Goal: Information Seeking & Learning: Learn about a topic

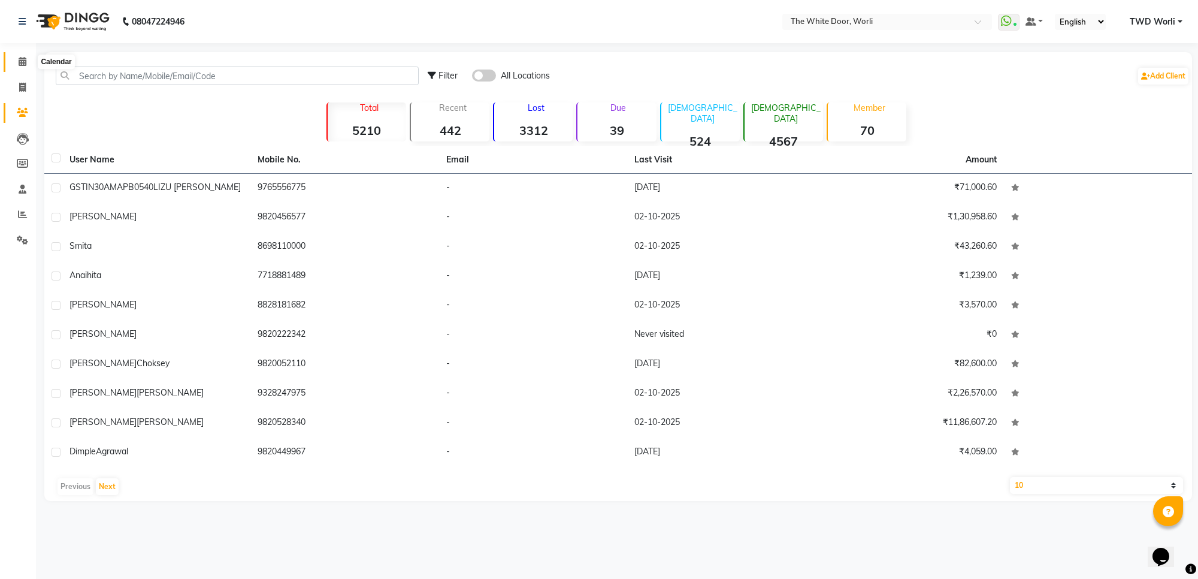
click at [31, 62] on span at bounding box center [22, 62] width 21 height 14
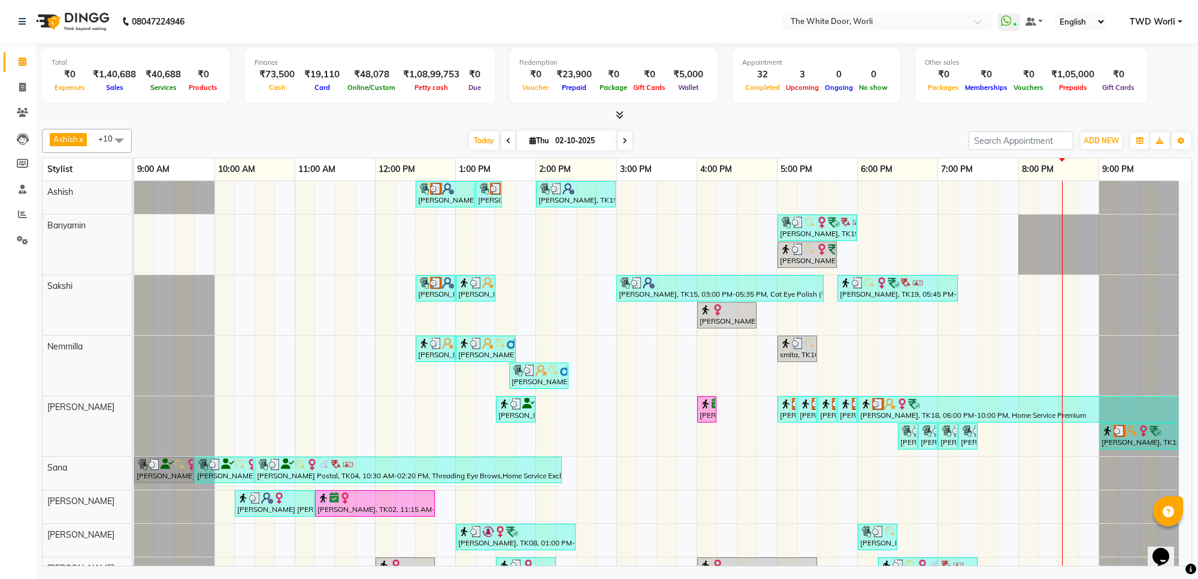
click at [618, 138] on span at bounding box center [625, 140] width 14 height 19
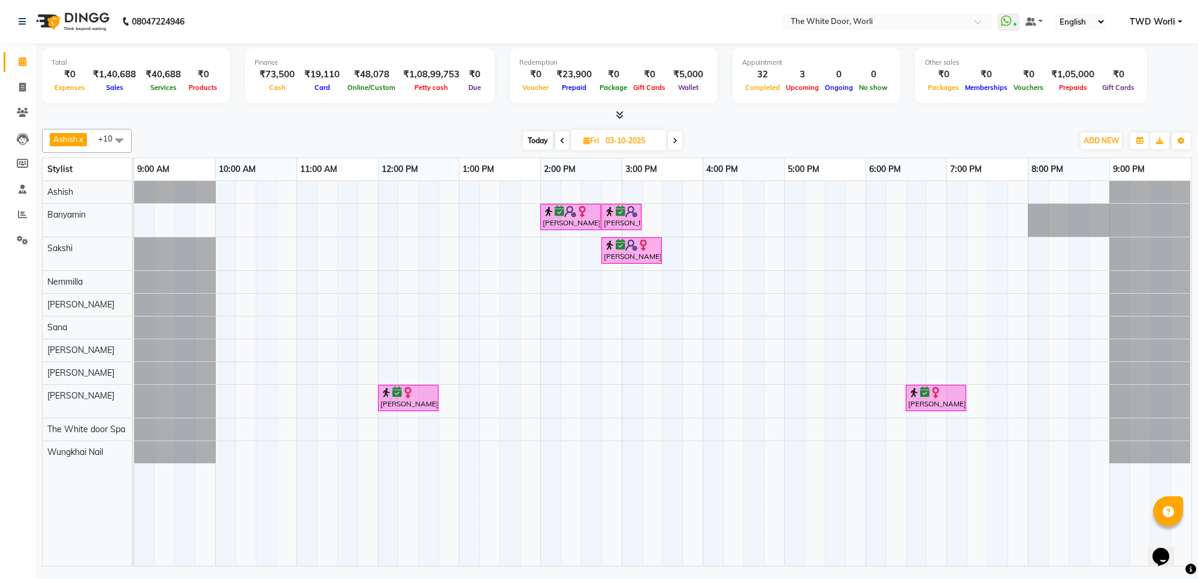
click at [539, 146] on span "Today" at bounding box center [538, 140] width 30 height 19
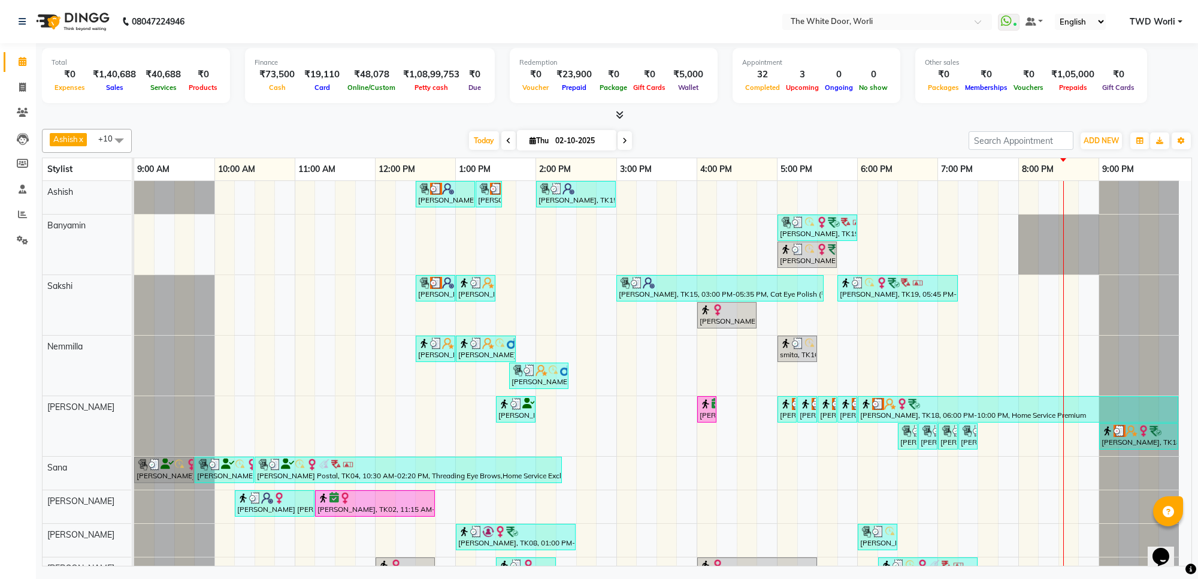
click at [620, 142] on span at bounding box center [625, 140] width 14 height 19
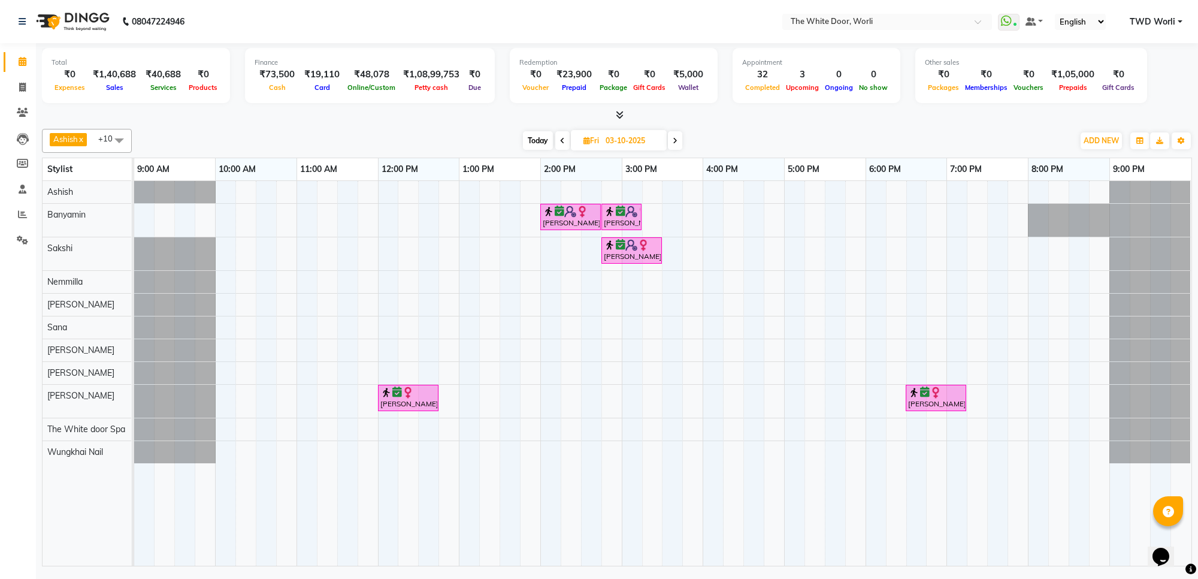
click at [535, 141] on span "Today" at bounding box center [538, 140] width 30 height 19
type input "02-10-2025"
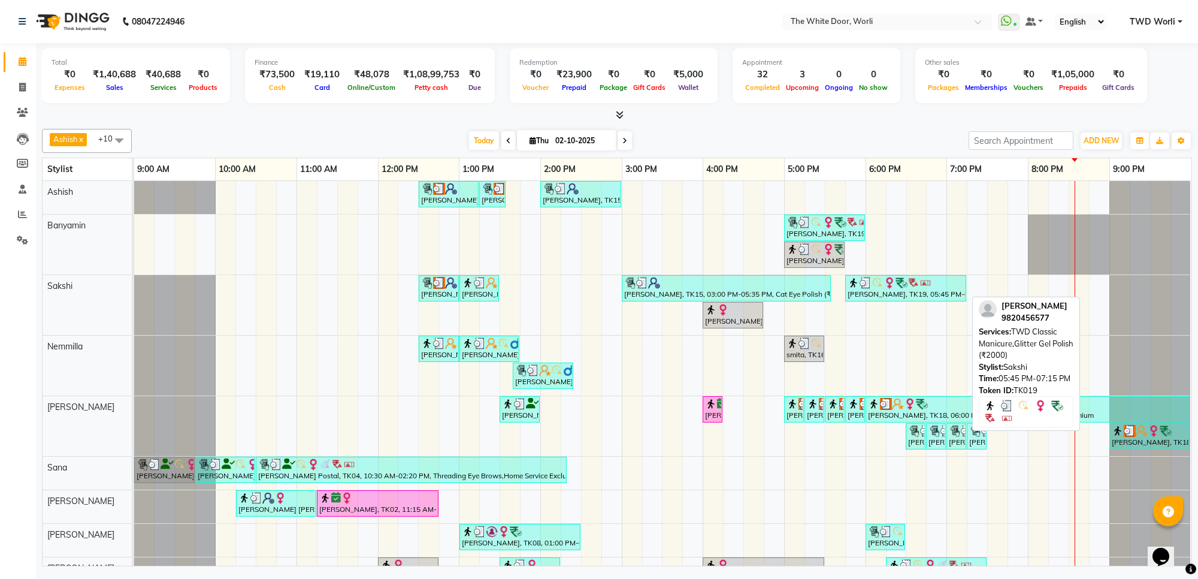
click at [878, 285] on img at bounding box center [878, 283] width 12 height 12
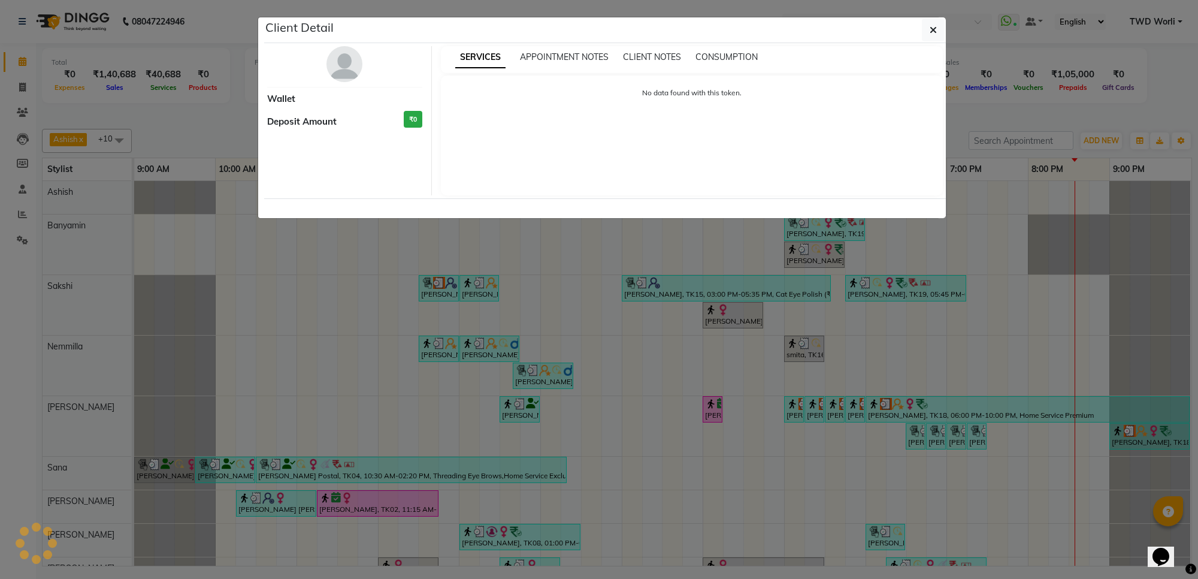
select select "3"
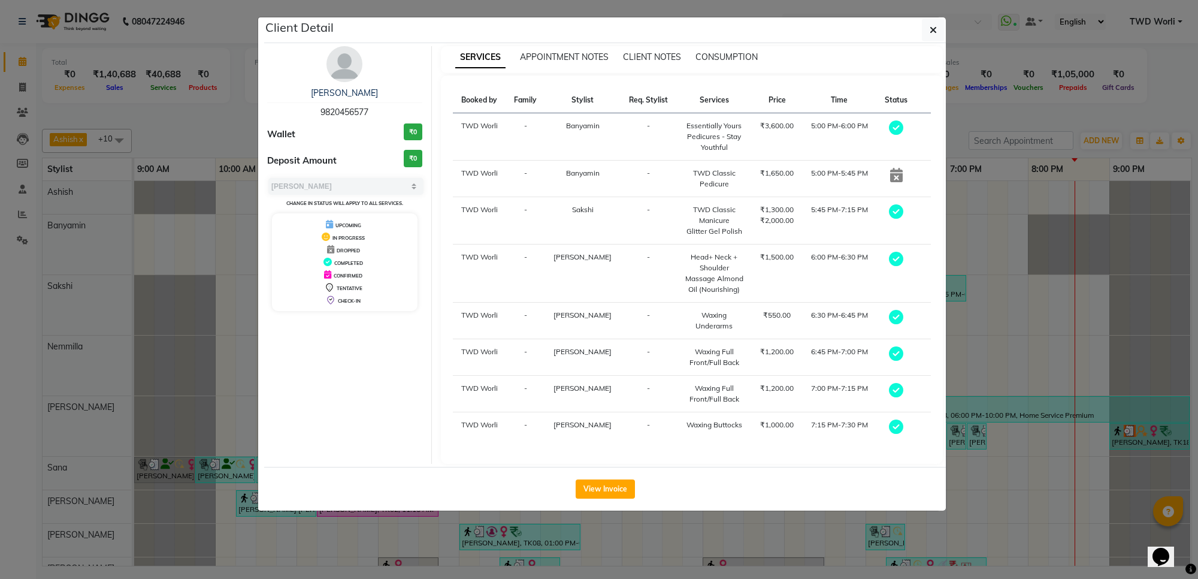
drag, startPoint x: 317, startPoint y: 111, endPoint x: 380, endPoint y: 109, distance: 62.9
click at [380, 109] on div "[PERSON_NAME] 9820456577" at bounding box center [344, 103] width 155 height 32
copy span "9820456577"
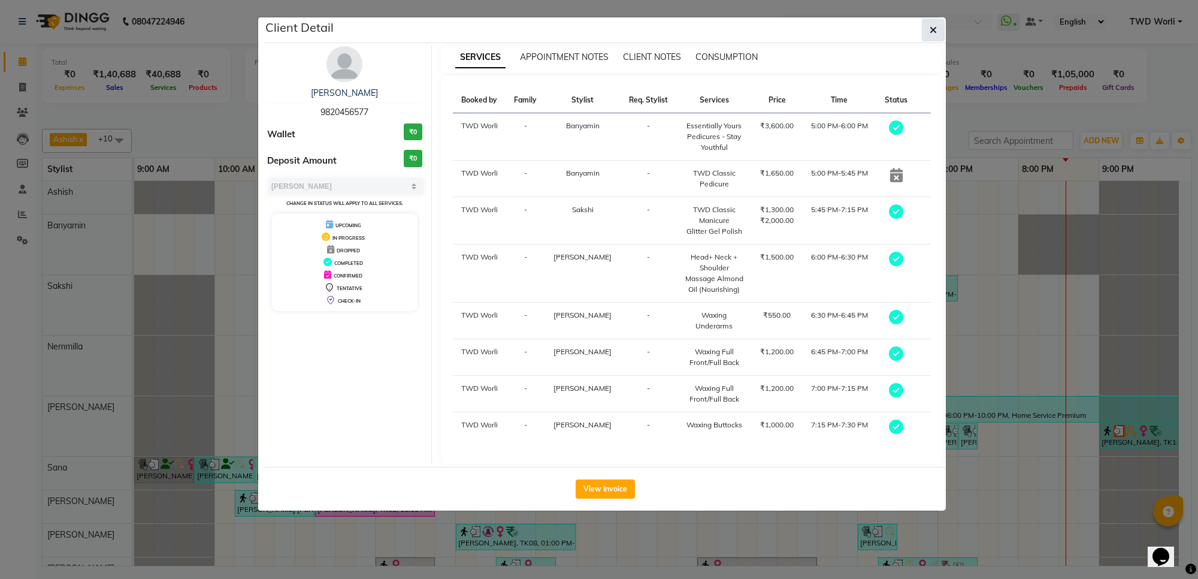
click at [931, 30] on icon "button" at bounding box center [933, 30] width 7 height 10
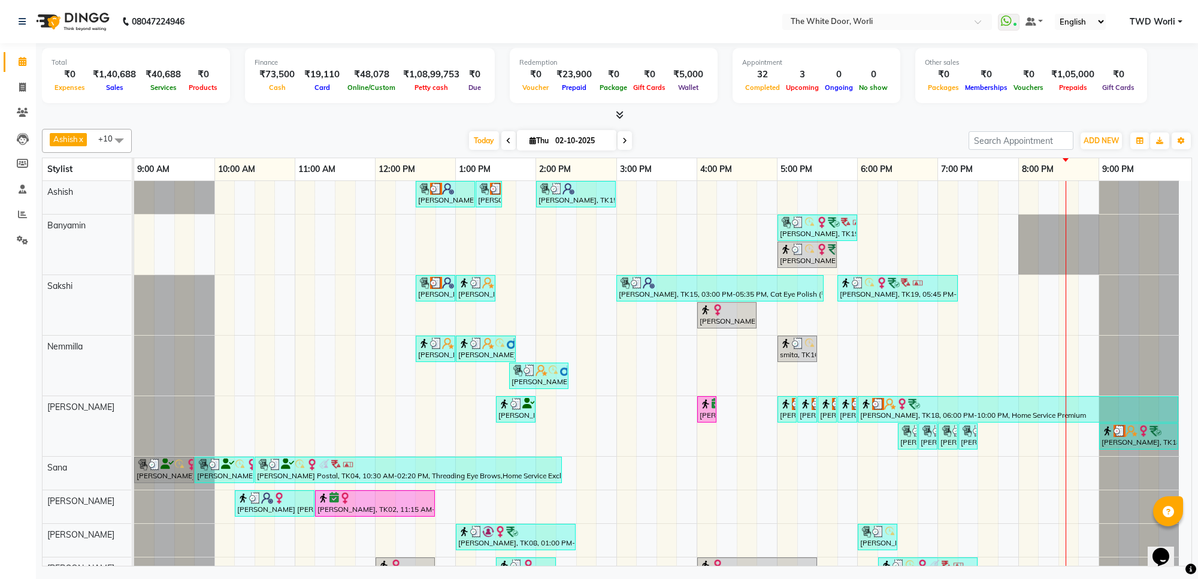
click at [622, 144] on icon at bounding box center [624, 140] width 5 height 7
type input "03-10-2025"
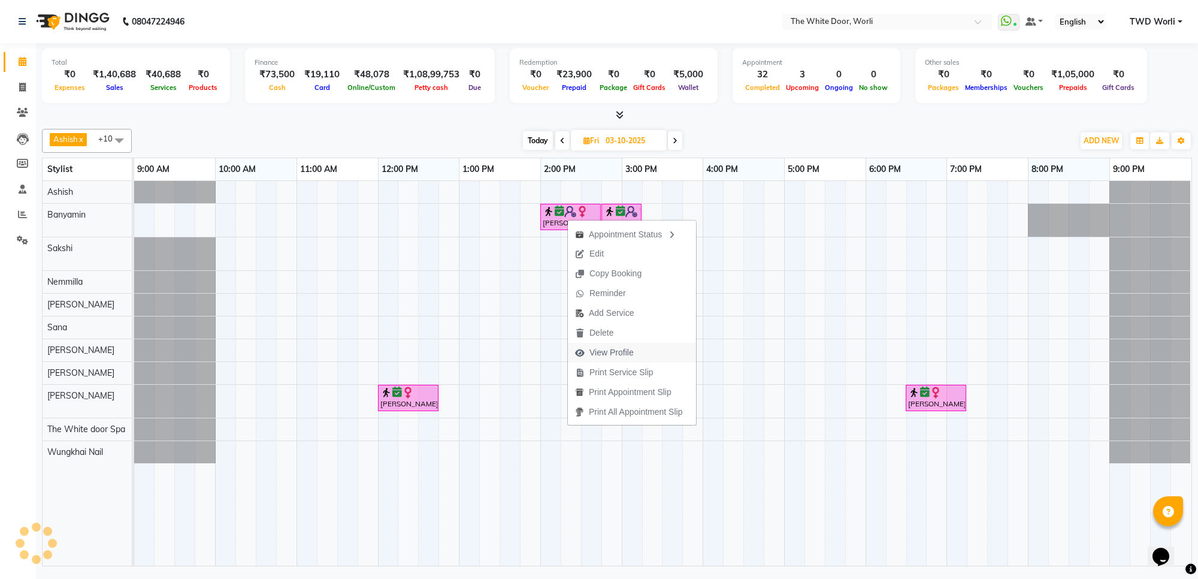
click at [620, 351] on span "View Profile" at bounding box center [611, 352] width 44 height 13
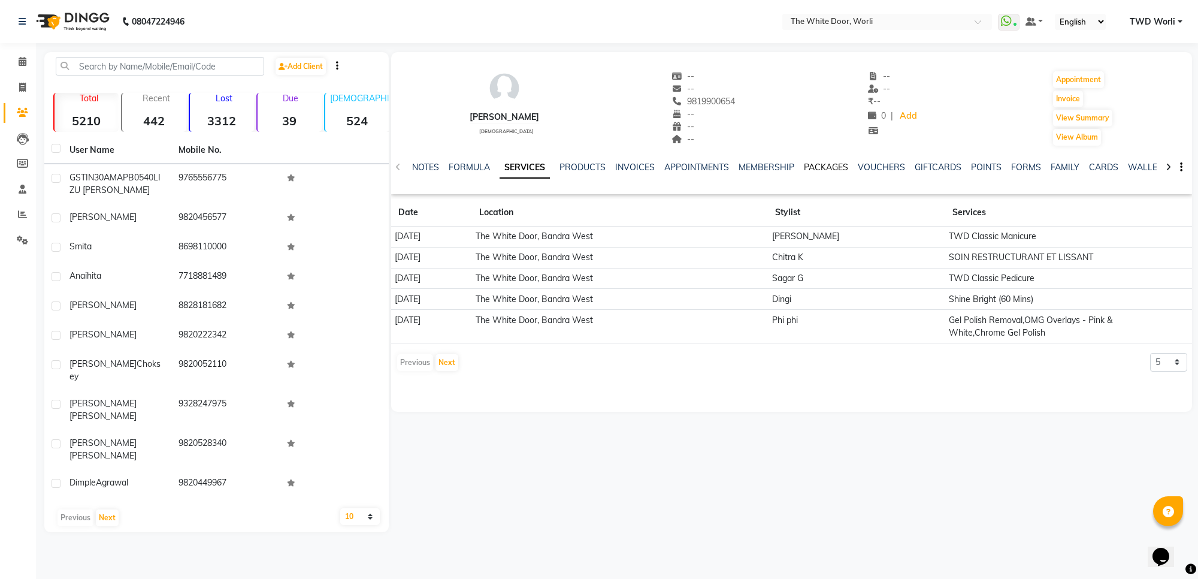
click at [828, 169] on link "PACKAGES" at bounding box center [826, 167] width 44 height 11
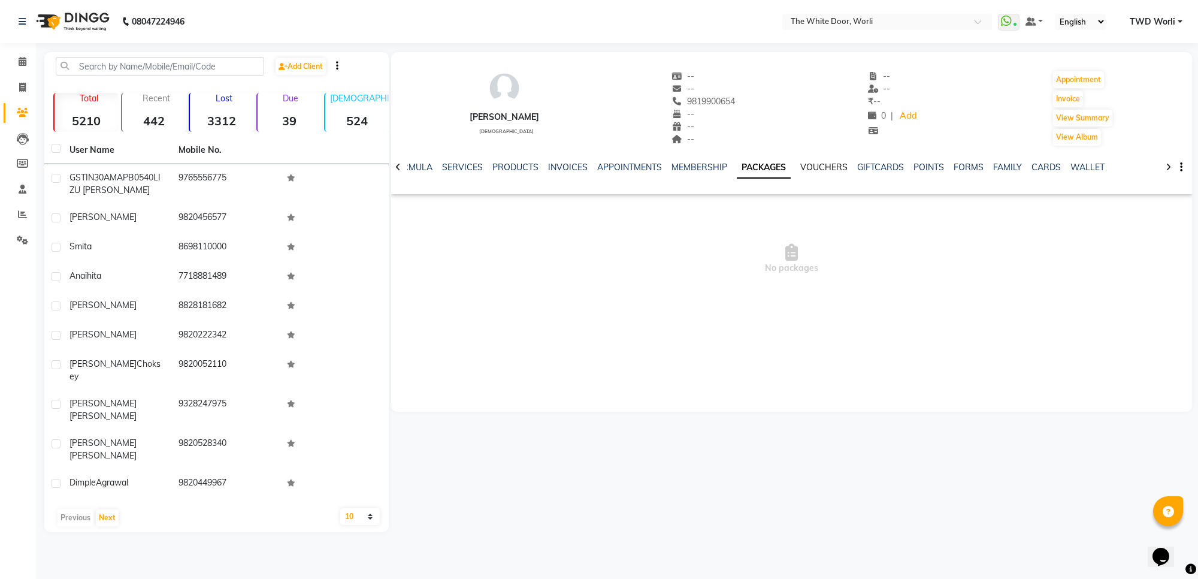
click at [828, 170] on link "VOUCHERS" at bounding box center [823, 167] width 47 height 11
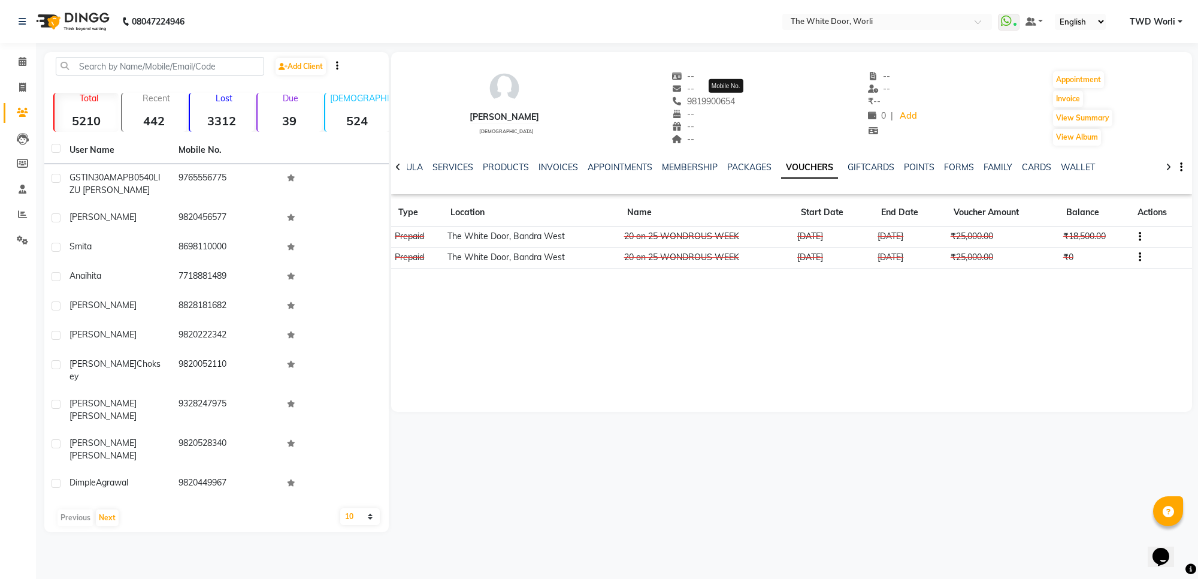
drag, startPoint x: 770, startPoint y: 101, endPoint x: 711, endPoint y: 101, distance: 59.3
click at [711, 101] on div "[PERSON_NAME] [DEMOGRAPHIC_DATA] -- -- [PHONE_NUMBER] Mobile No. -- -- -- -- --…" at bounding box center [791, 102] width 801 height 89
copy span "9819900654"
click at [18, 88] on span at bounding box center [22, 88] width 21 height 14
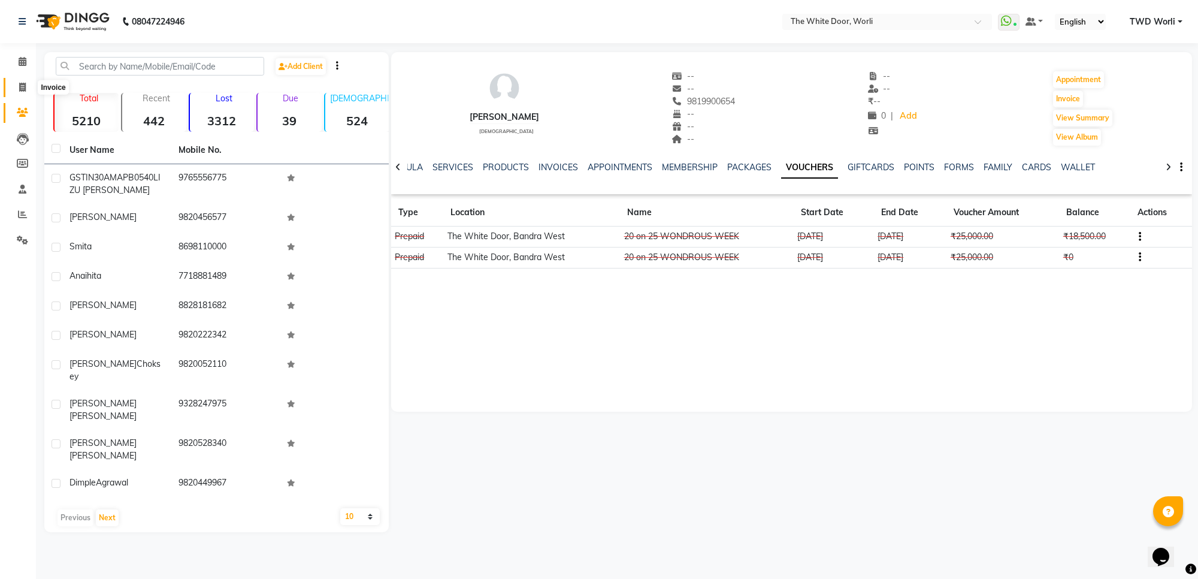
select select "service"
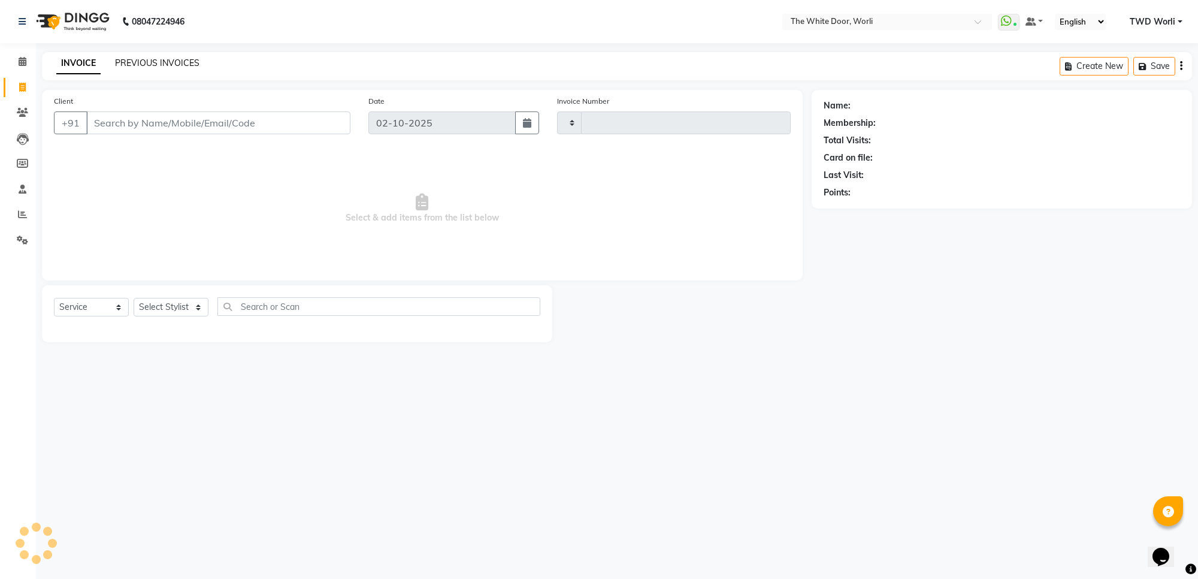
click at [190, 63] on link "PREVIOUS INVOICES" at bounding box center [157, 63] width 84 height 11
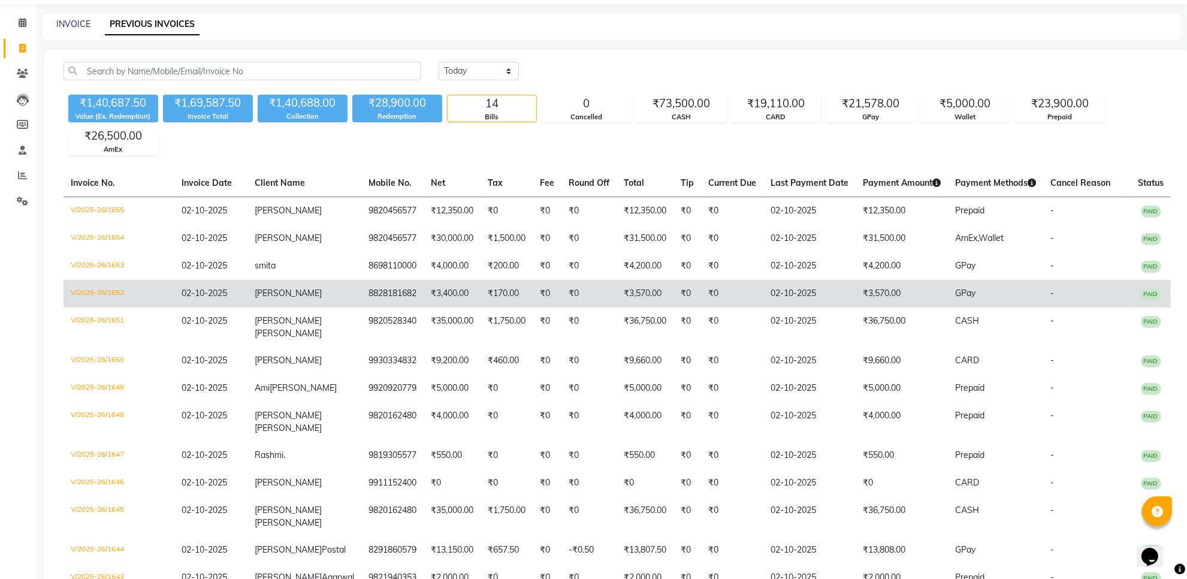
scroll to position [75, 0]
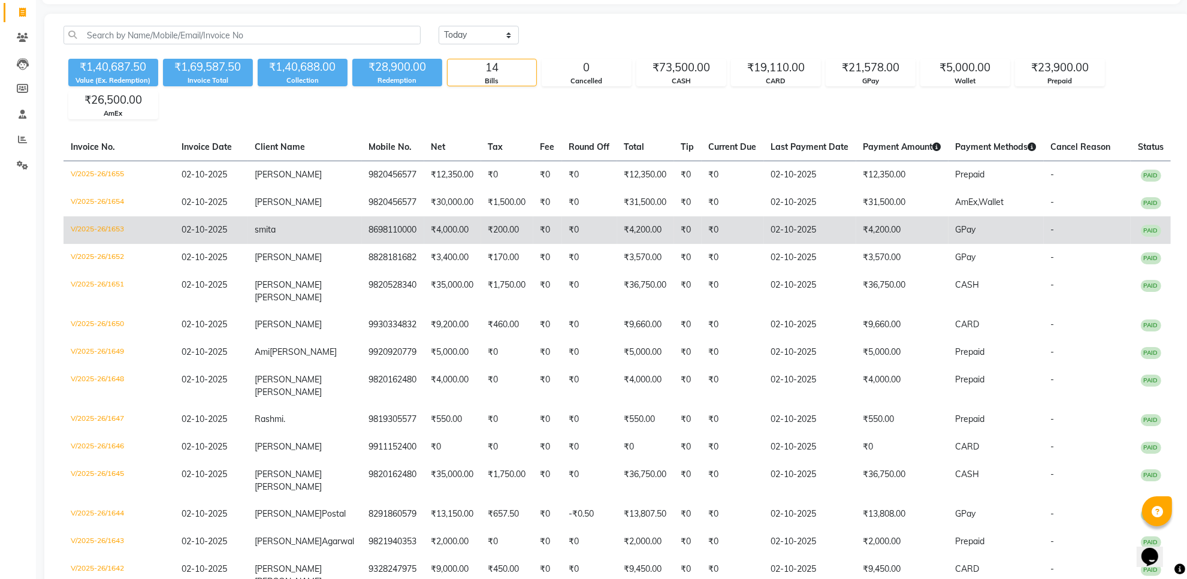
click at [362, 223] on td "8698110000" at bounding box center [393, 230] width 62 height 28
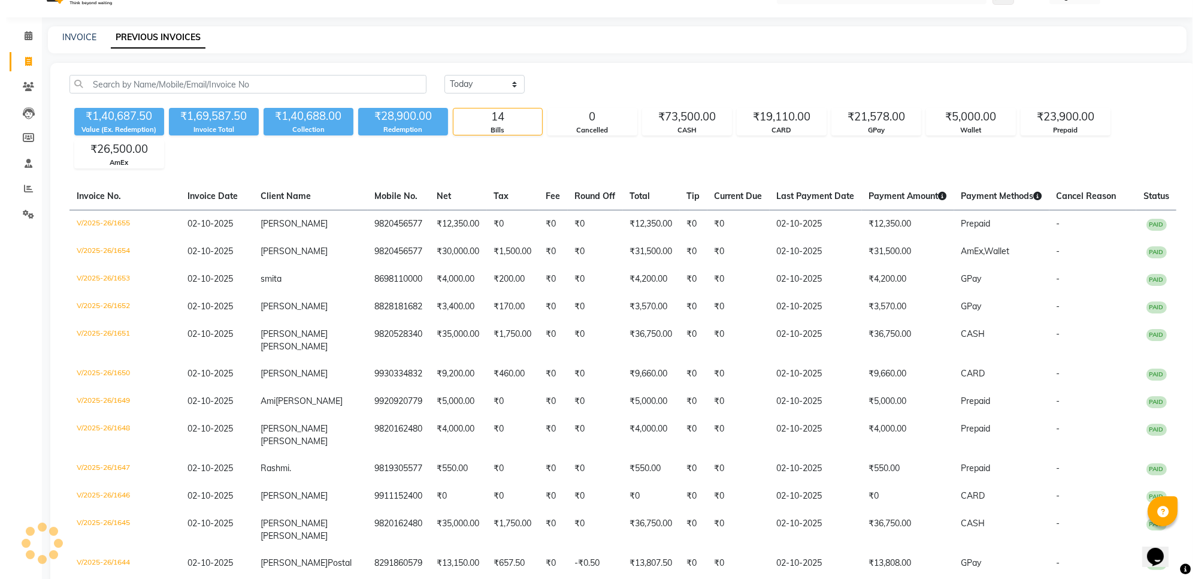
scroll to position [0, 0]
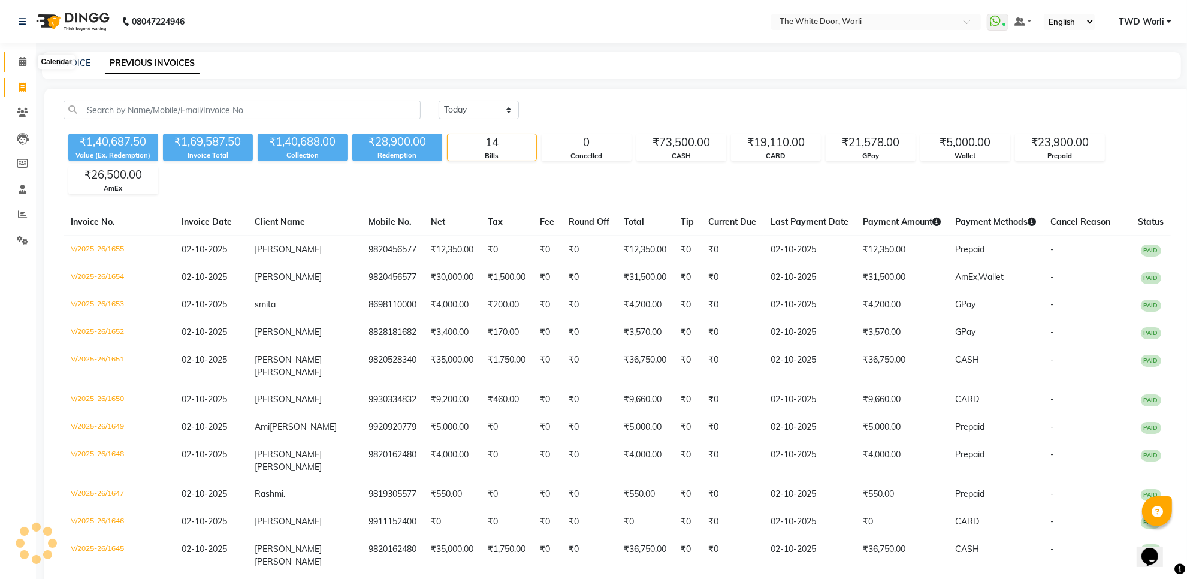
click at [19, 63] on icon at bounding box center [23, 61] width 8 height 9
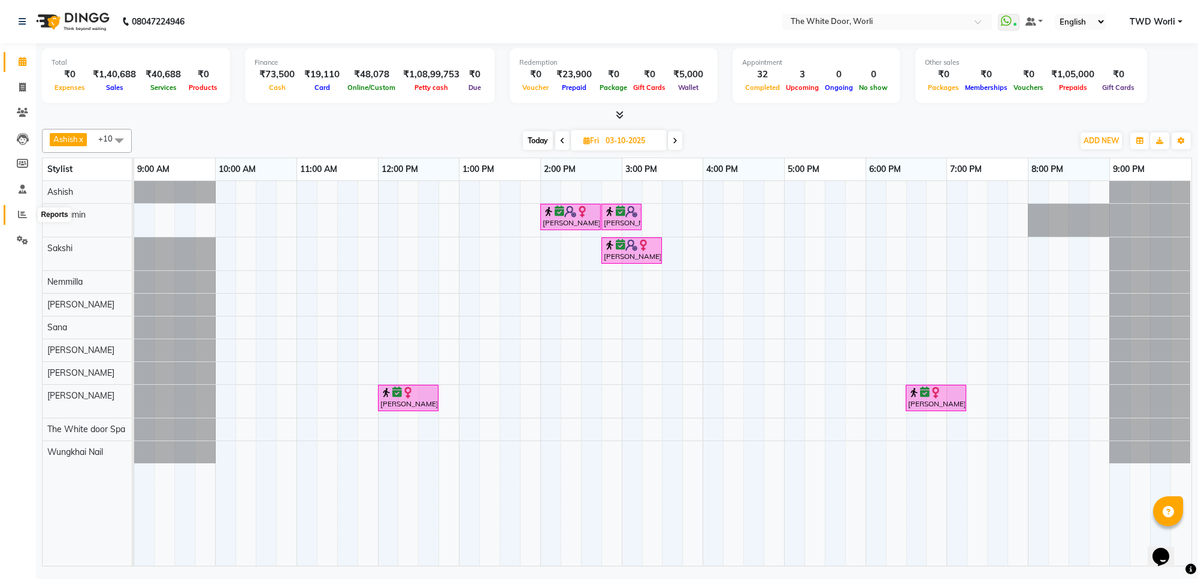
click at [23, 220] on span at bounding box center [22, 215] width 21 height 14
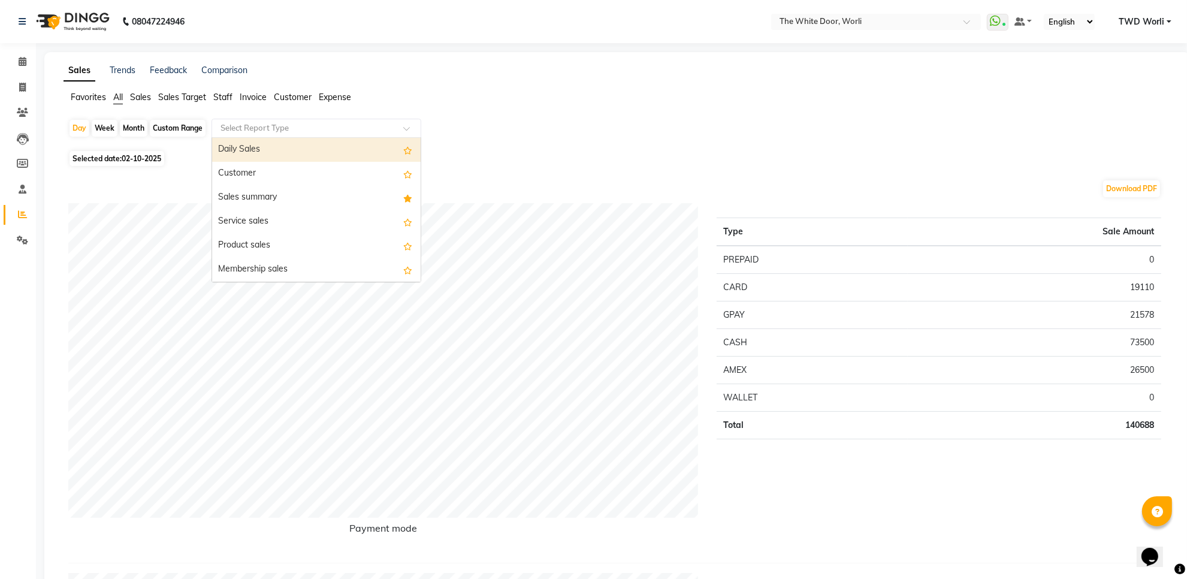
click at [267, 132] on input "text" at bounding box center [304, 128] width 173 height 12
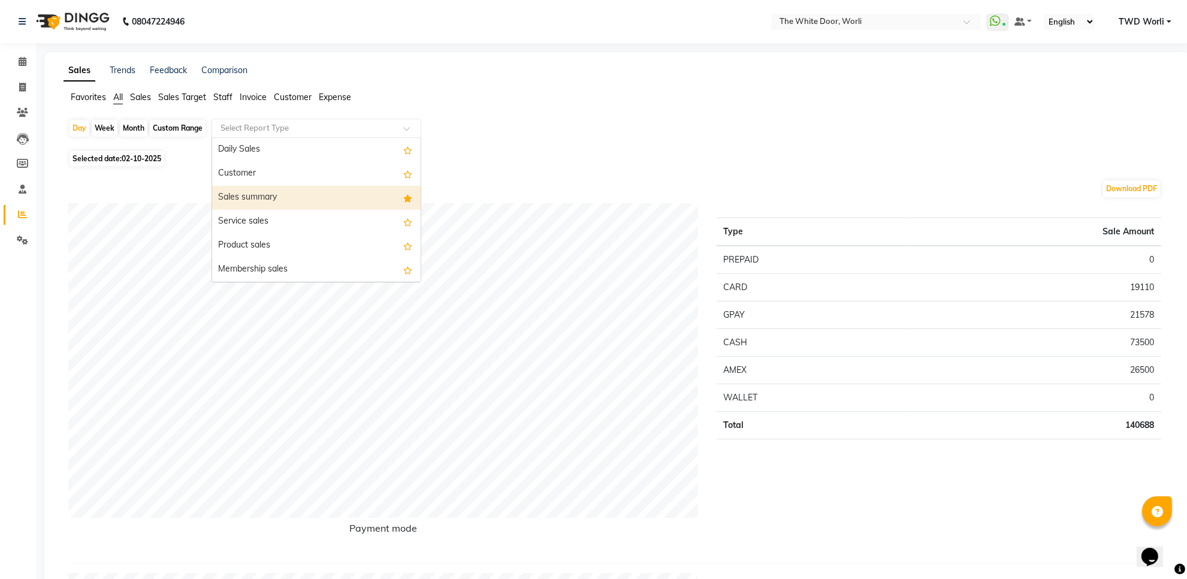
click at [258, 201] on div "Sales summary" at bounding box center [316, 198] width 208 height 24
select select "full_report"
select select "csv"
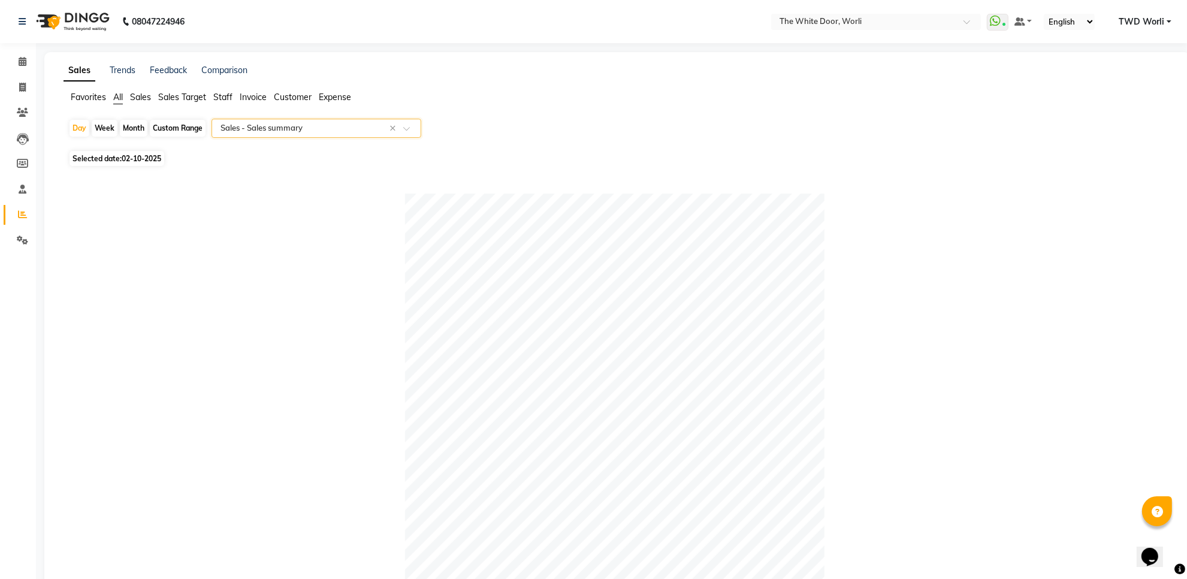
click at [181, 128] on div "Custom Range" at bounding box center [178, 128] width 56 height 17
select select "10"
select select "2025"
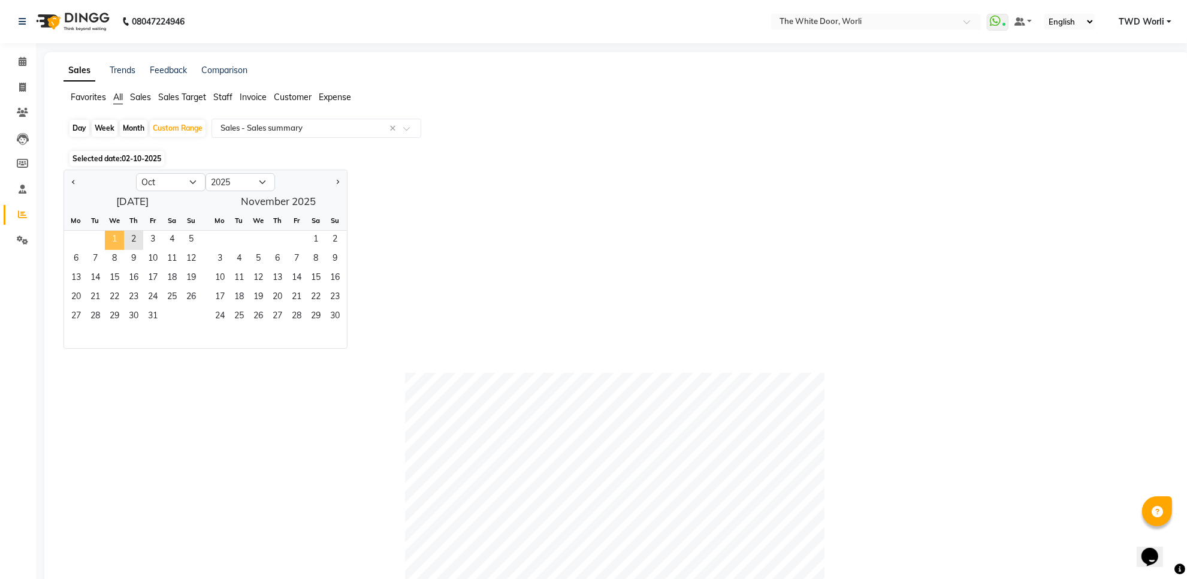
click at [111, 240] on span "1" at bounding box center [114, 240] width 19 height 19
click at [130, 244] on span "2" at bounding box center [133, 240] width 19 height 19
click at [501, 189] on div "Jan Feb Mar Apr May Jun [DATE] Aug Sep Oct Nov [DATE] 2016 2017 2018 2019 2020 …" at bounding box center [616, 259] width 1107 height 179
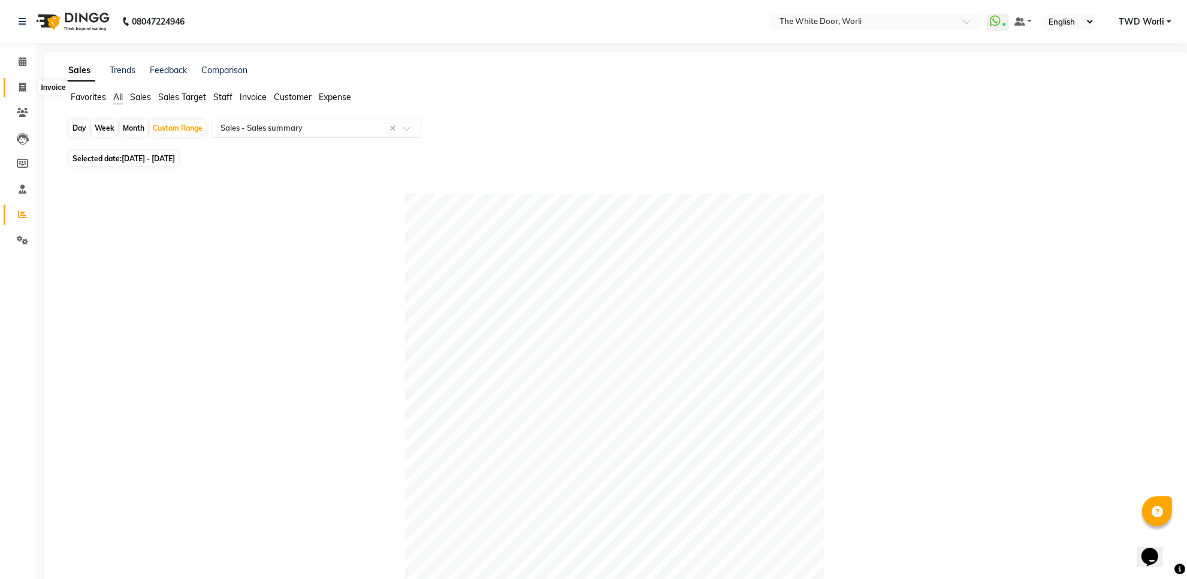
click at [21, 85] on icon at bounding box center [22, 87] width 7 height 9
select select "service"
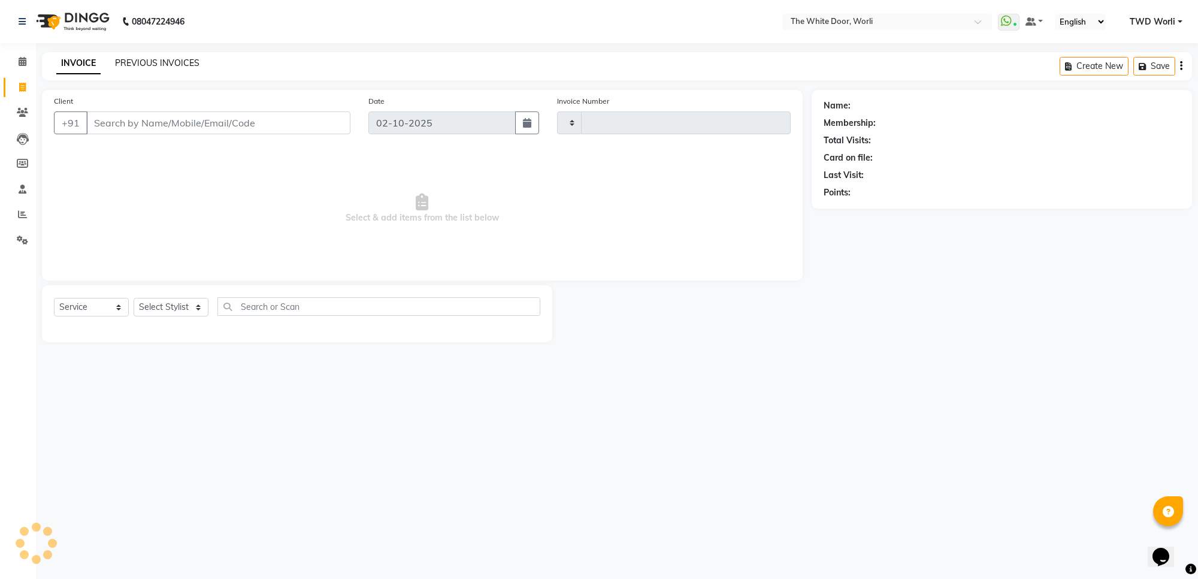
click at [153, 61] on link "PREVIOUS INVOICES" at bounding box center [157, 63] width 84 height 11
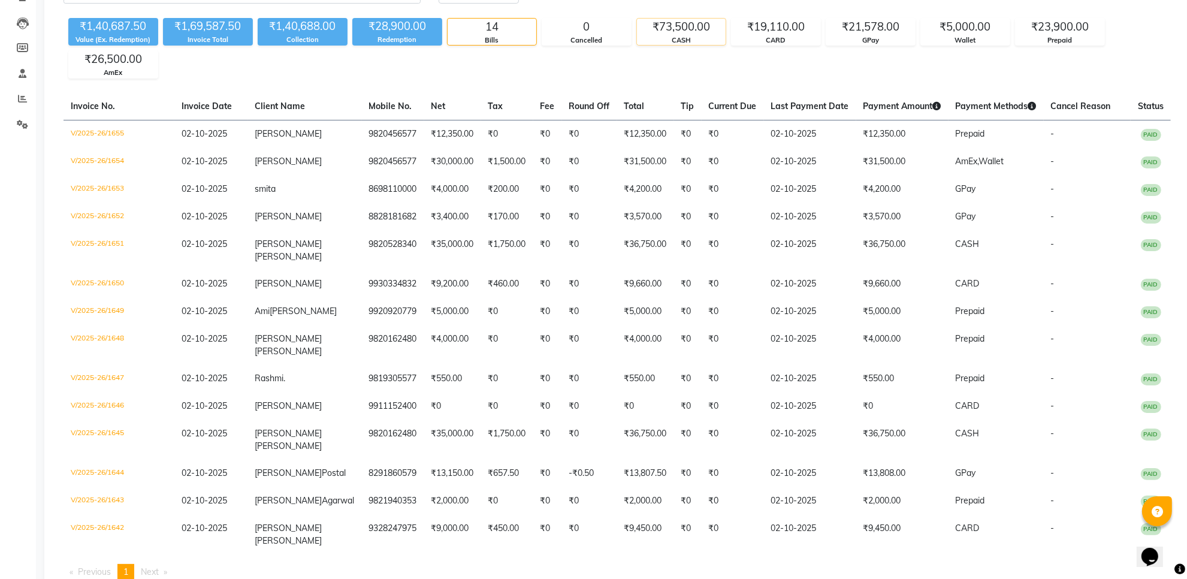
scroll to position [139, 0]
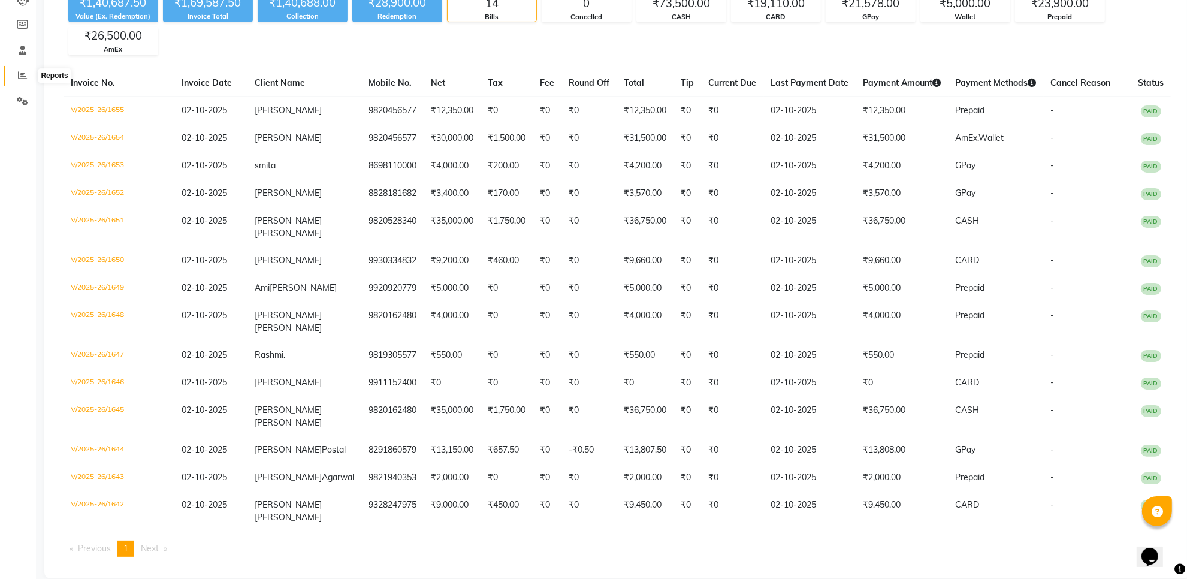
click at [18, 73] on icon at bounding box center [22, 75] width 9 height 9
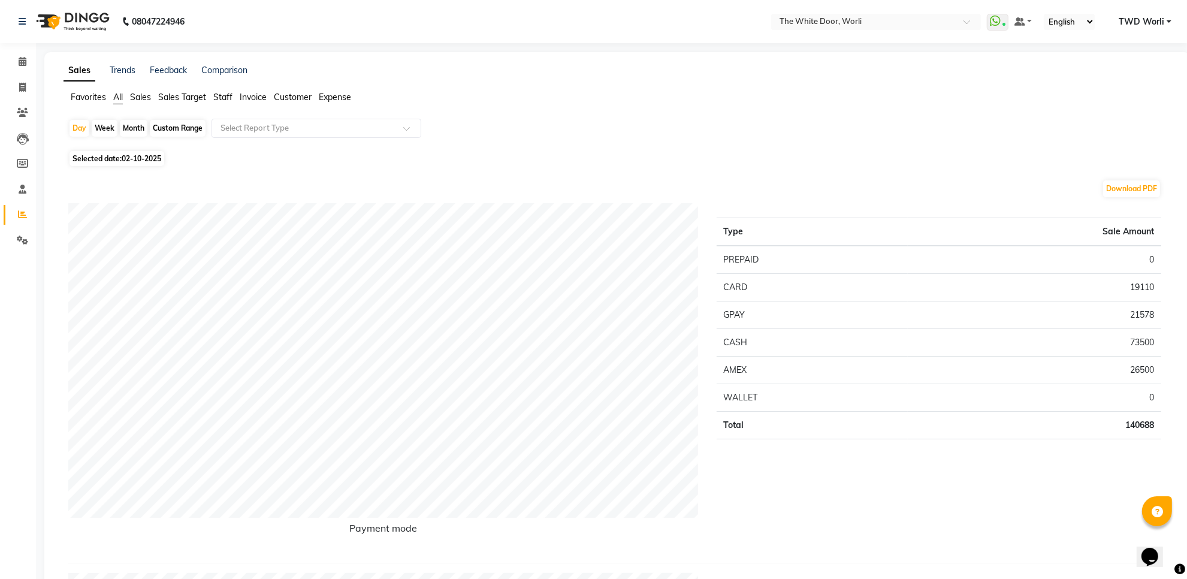
click at [176, 130] on div "Custom Range" at bounding box center [178, 128] width 56 height 17
select select "10"
select select "2025"
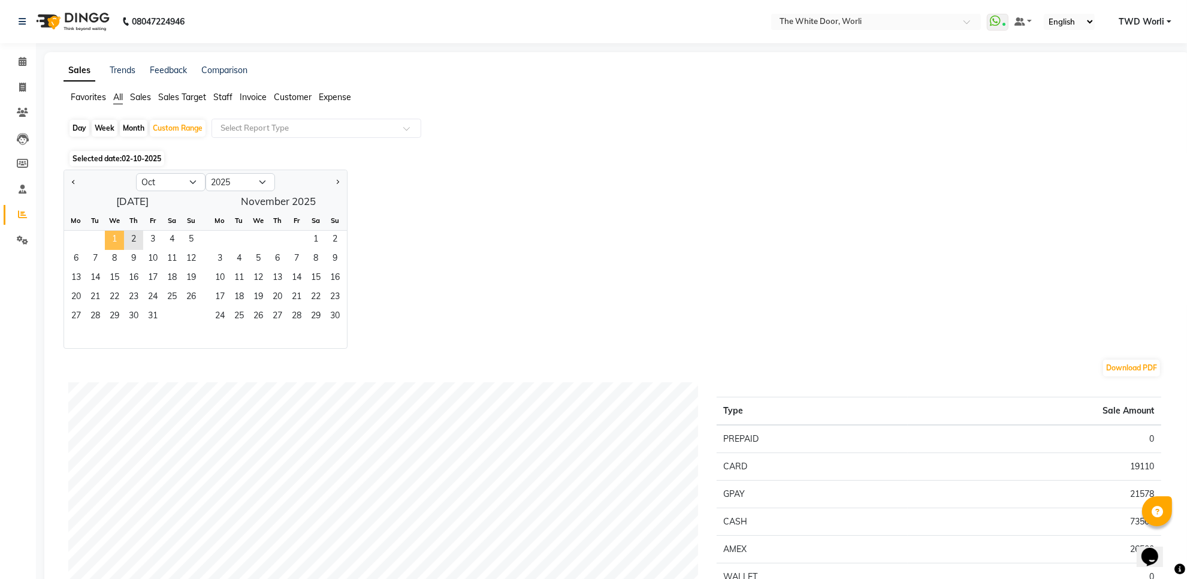
click at [119, 237] on span "1" at bounding box center [114, 240] width 19 height 19
click at [134, 240] on span "2" at bounding box center [133, 240] width 19 height 19
click at [392, 153] on div "Selected date: [DATE] - [DATE]" at bounding box center [619, 158] width 1102 height 13
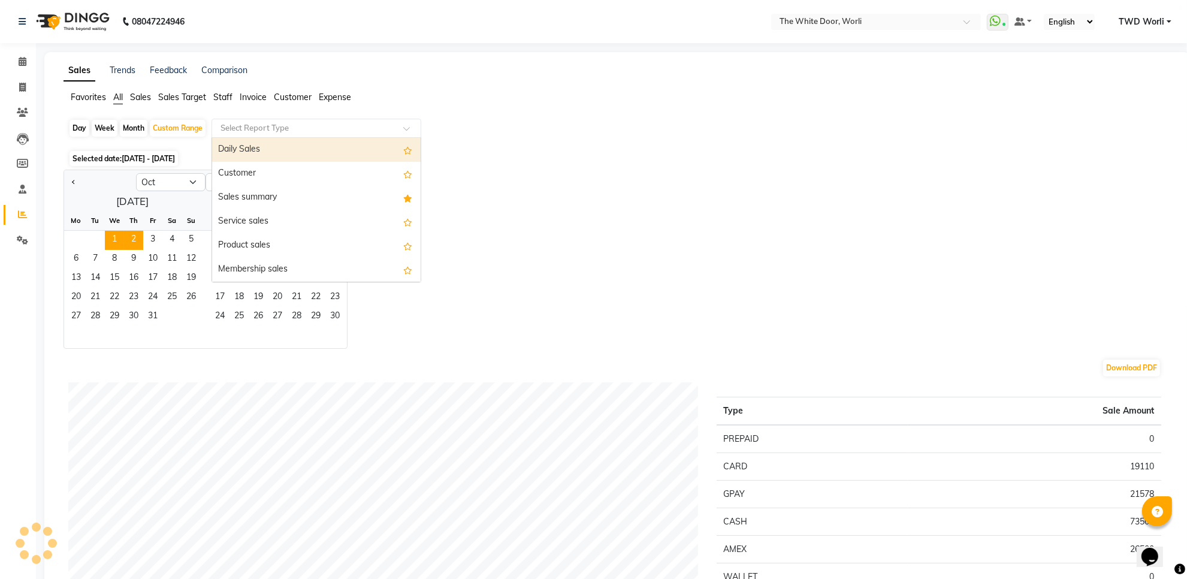
click at [370, 129] on input "text" at bounding box center [304, 128] width 173 height 12
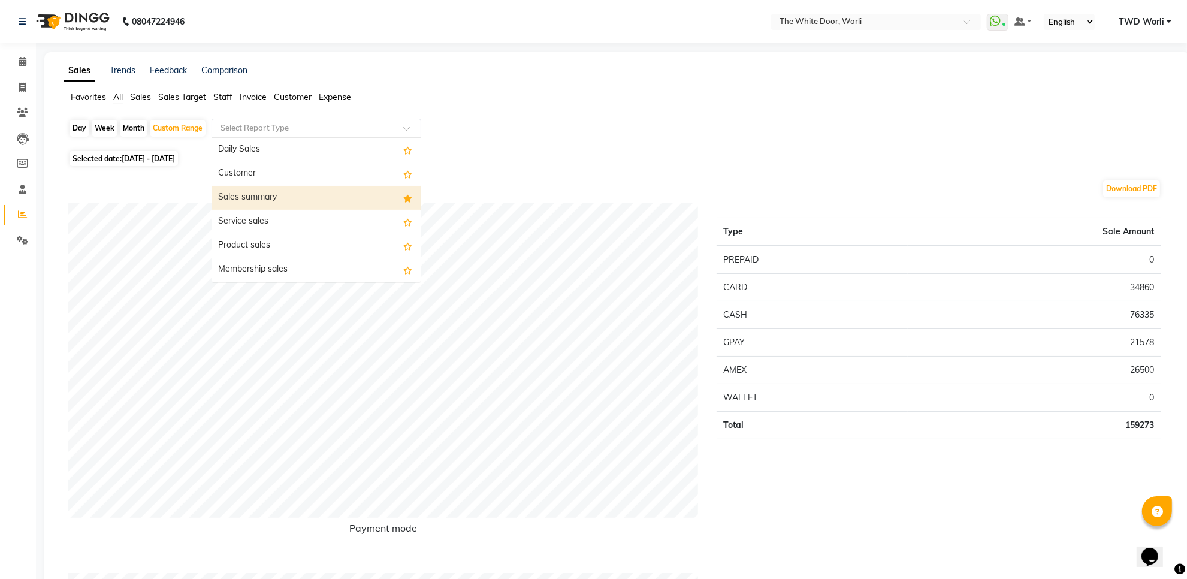
click at [308, 196] on div "Sales summary" at bounding box center [316, 198] width 208 height 24
select select "full_report"
select select "csv"
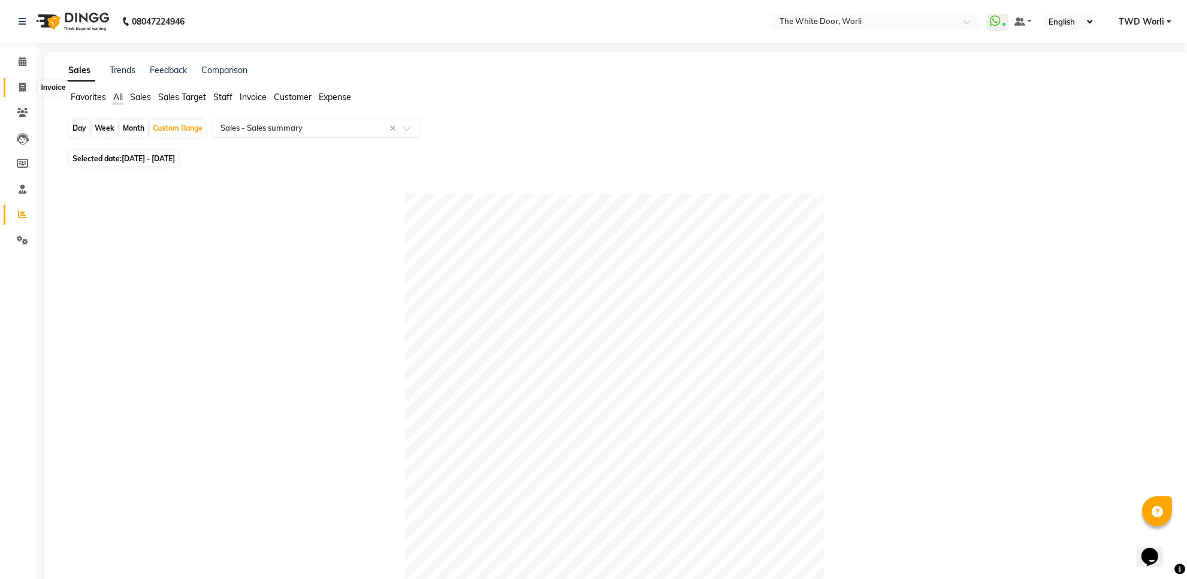
click at [13, 87] on span at bounding box center [22, 88] width 21 height 14
select select "service"
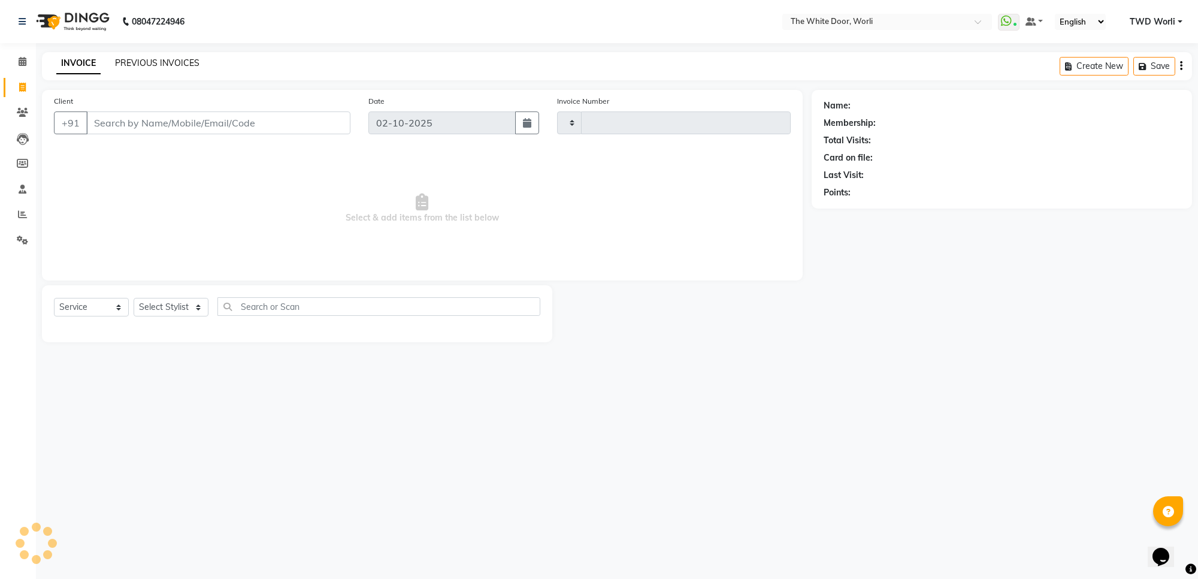
click at [175, 64] on link "PREVIOUS INVOICES" at bounding box center [157, 63] width 84 height 11
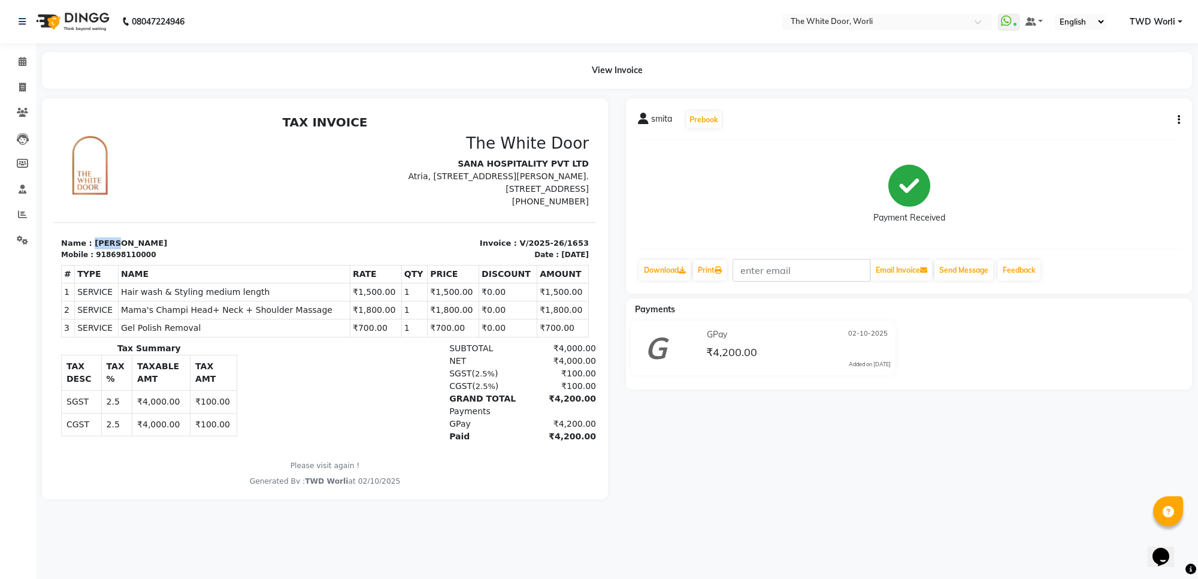
drag, startPoint x: 88, startPoint y: 243, endPoint x: 127, endPoint y: 243, distance: 38.9
click at [127, 243] on p "Name : smita" at bounding box center [189, 243] width 257 height 12
copy p "smita"
drag, startPoint x: 97, startPoint y: 253, endPoint x: 156, endPoint y: 253, distance: 59.3
click at [156, 253] on div "Mobile : 918698110000" at bounding box center [189, 254] width 257 height 11
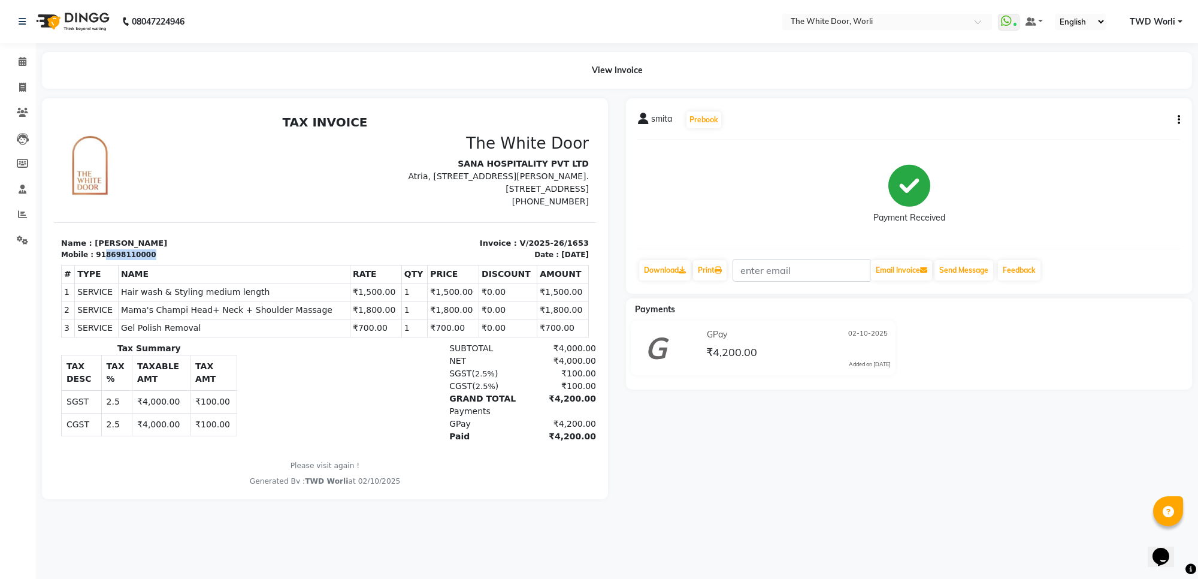
copy div "8698110000"
drag, startPoint x: 506, startPoint y: 241, endPoint x: 567, endPoint y: 238, distance: 60.6
click at [567, 238] on div "Invoice : V/2025-26/1653 Date : 02/10/2025" at bounding box center [460, 248] width 271 height 23
copy p "V/2025-26/1653"
click at [27, 217] on span at bounding box center [22, 215] width 21 height 14
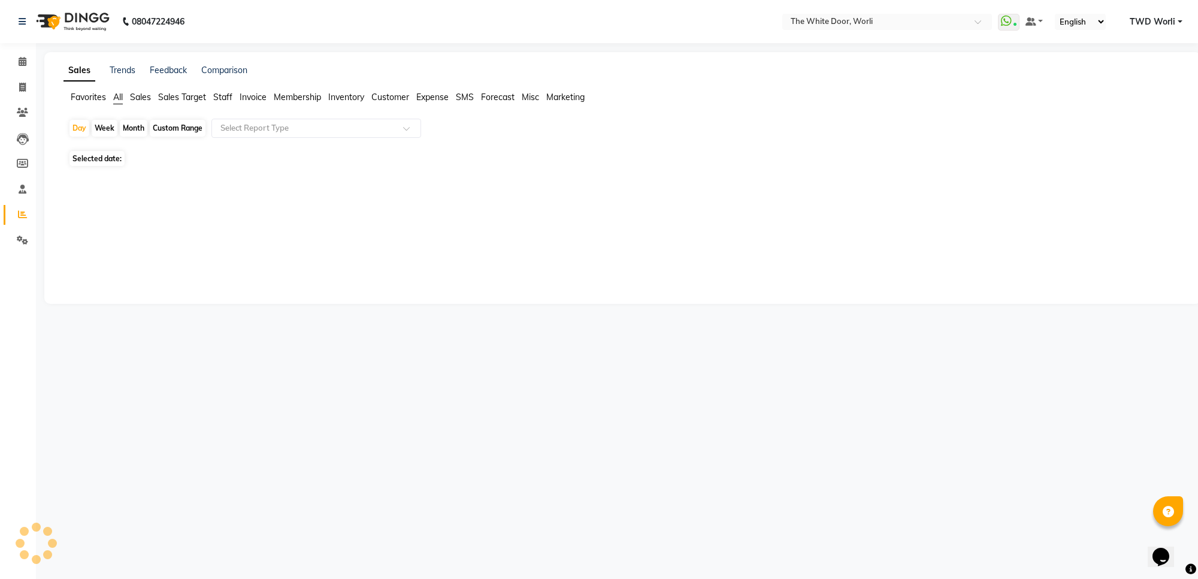
click at [150, 98] on span "Sales" at bounding box center [140, 97] width 21 height 11
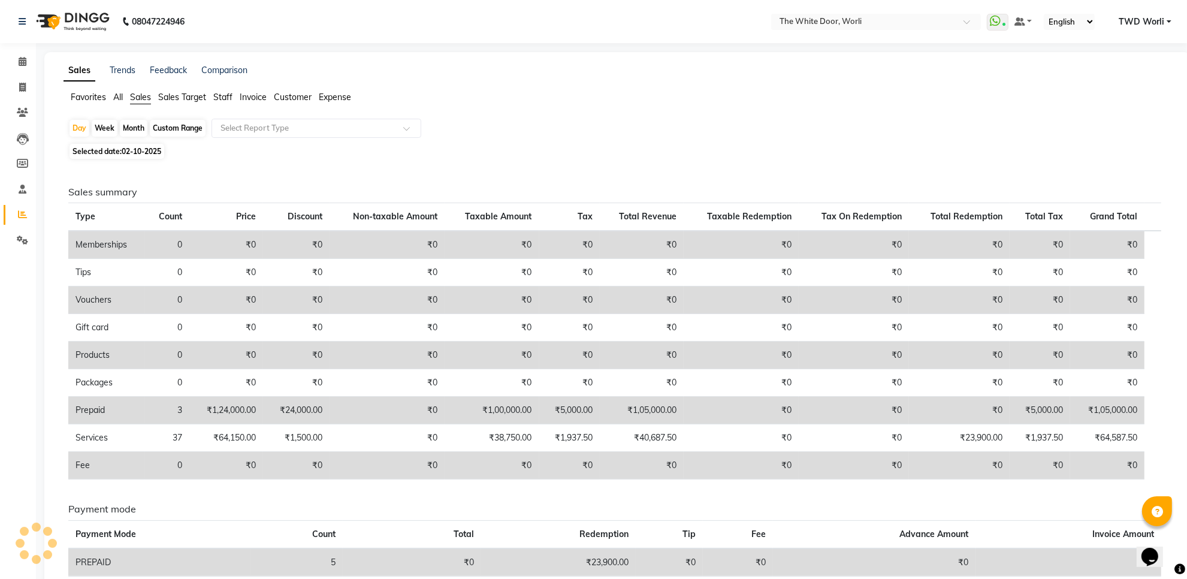
click at [226, 100] on span "Staff" at bounding box center [222, 97] width 19 height 11
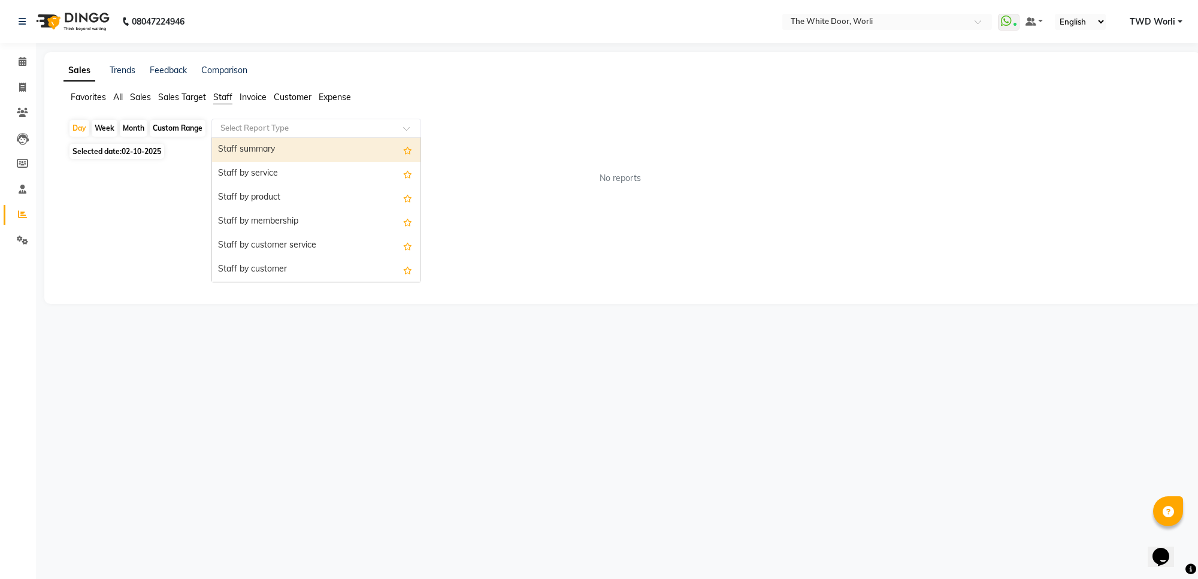
click at [285, 130] on input "text" at bounding box center [304, 128] width 173 height 12
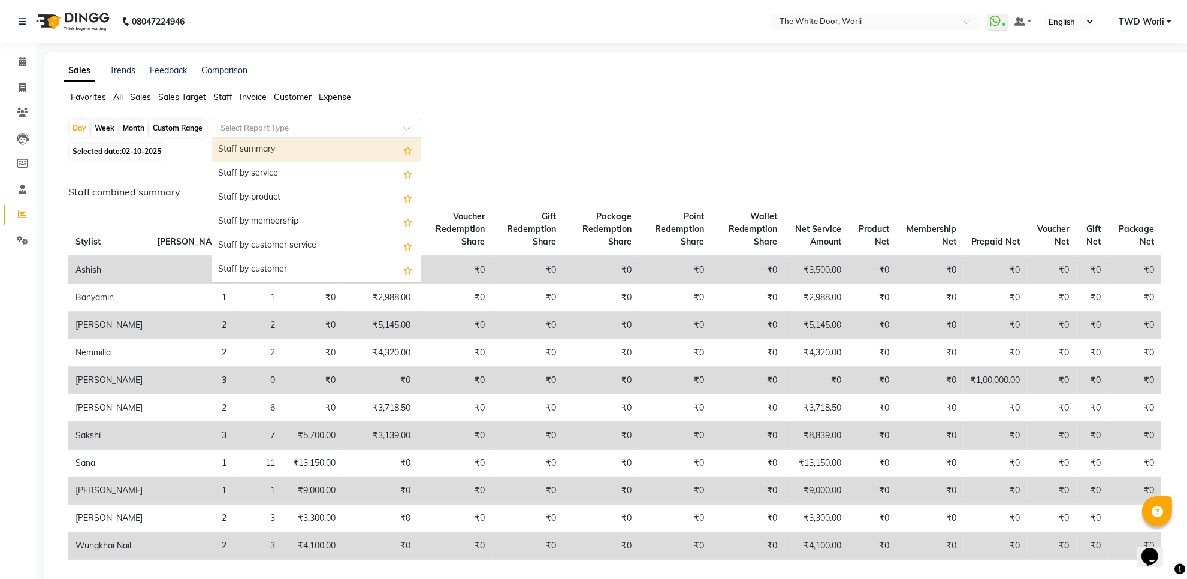
click at [288, 147] on div "Staff summary" at bounding box center [316, 150] width 208 height 24
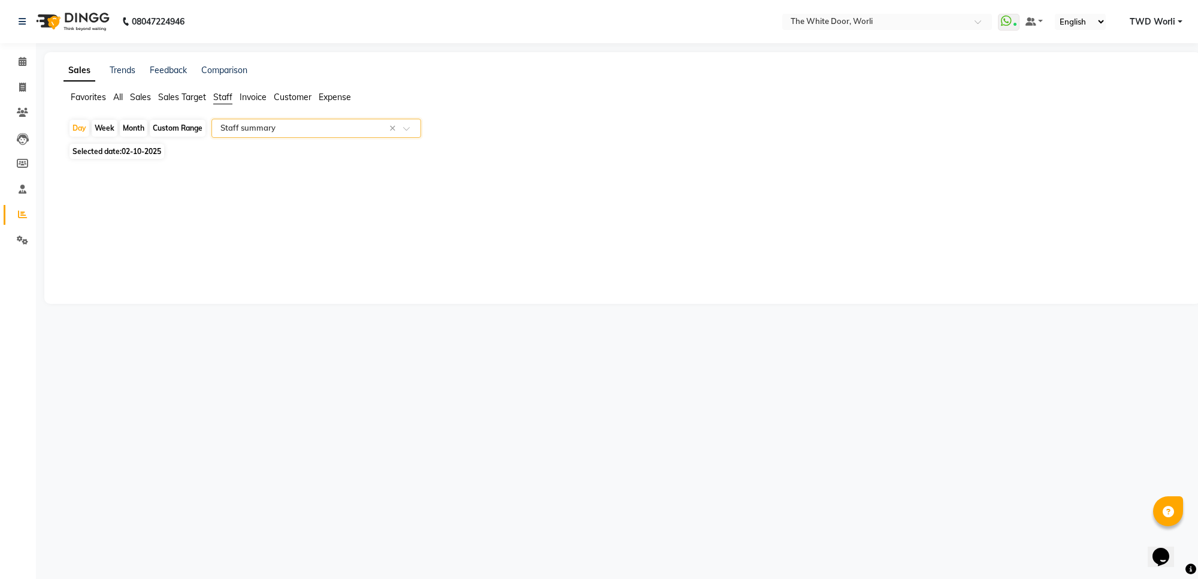
select select "full_report"
select select "csv"
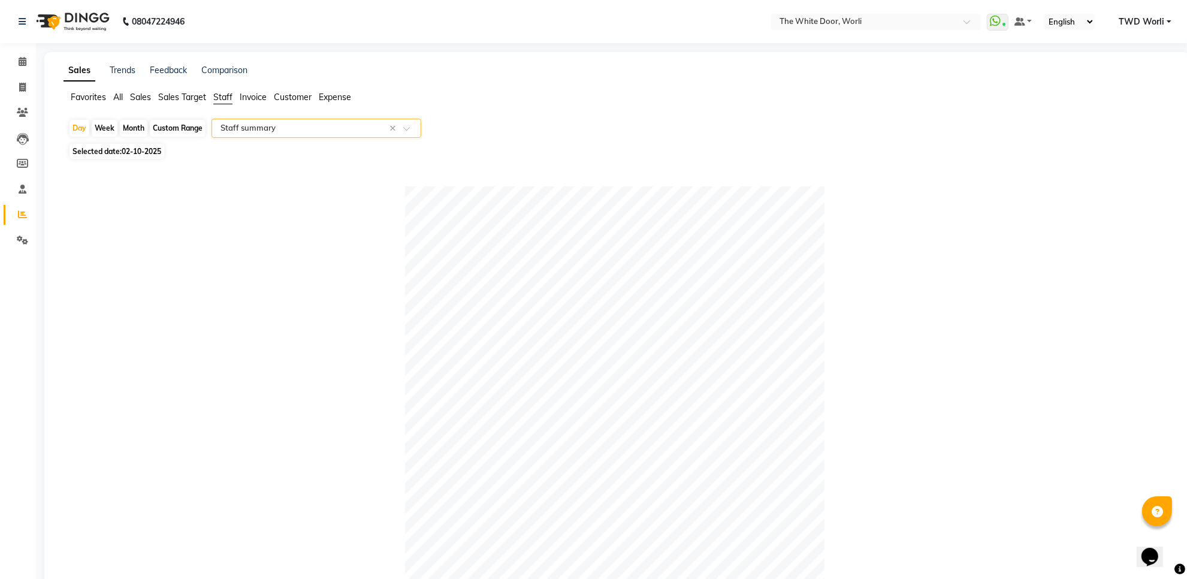
click at [183, 126] on div "Custom Range" at bounding box center [178, 128] width 56 height 17
select select "10"
select select "2025"
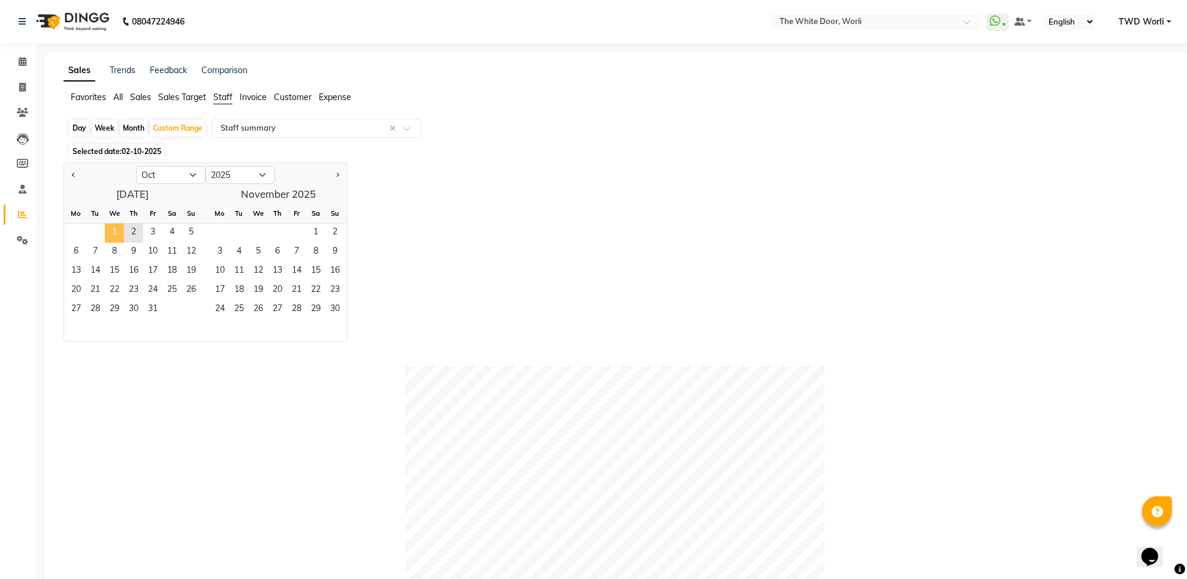
click at [120, 231] on span "1" at bounding box center [114, 232] width 19 height 19
click at [131, 234] on span "2" at bounding box center [133, 232] width 19 height 19
click at [618, 156] on div "Selected date: [DATE] - [DATE]" at bounding box center [619, 151] width 1102 height 13
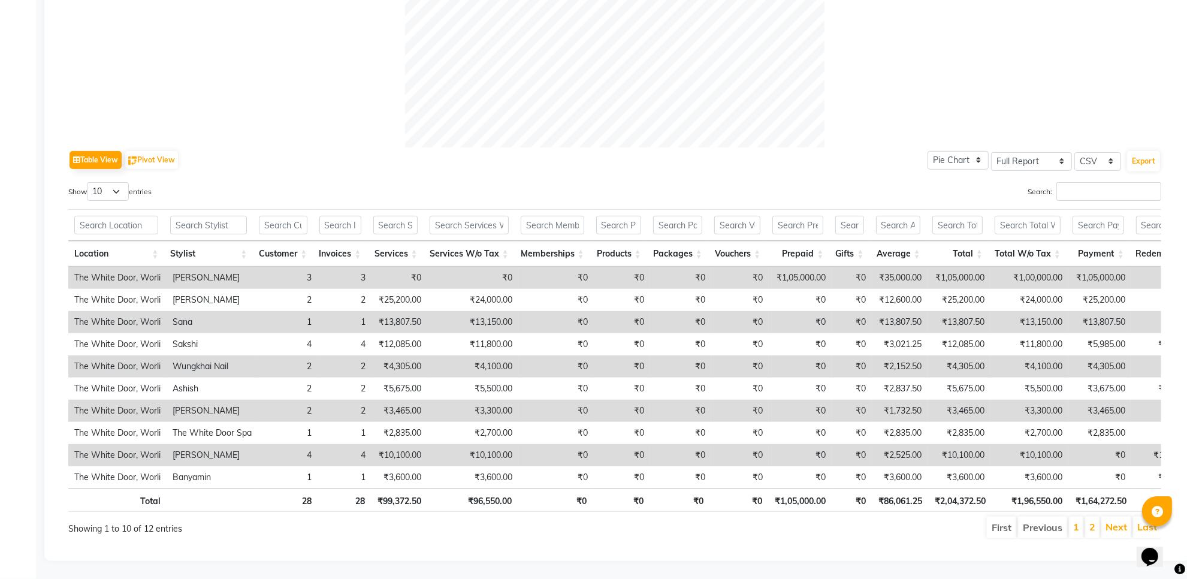
scroll to position [408, 0]
